Goal: Information Seeking & Learning: Check status

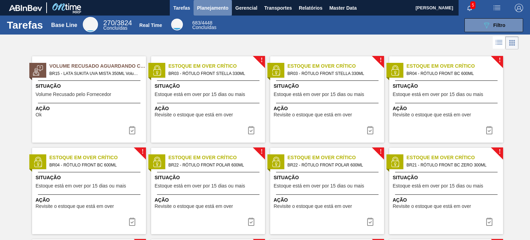
click at [212, 9] on span "Planejamento" at bounding box center [212, 8] width 31 height 8
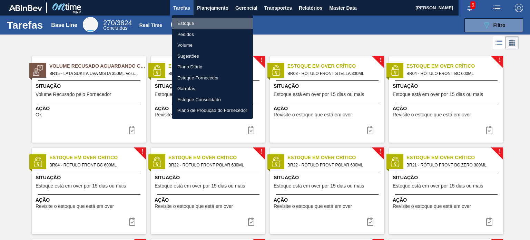
drag, startPoint x: 202, startPoint y: 23, endPoint x: 150, endPoint y: 1, distance: 56.2
click at [202, 23] on li "Estoque" at bounding box center [212, 23] width 81 height 11
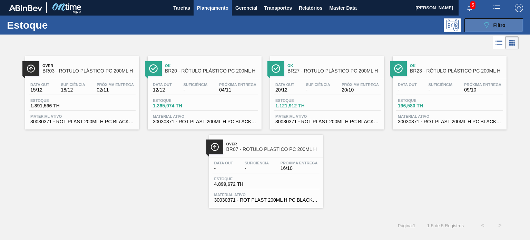
click at [487, 26] on icon "089F7B8B-B2A5-4AFE-B5C0-19BA573D28AC" at bounding box center [487, 25] width 8 height 8
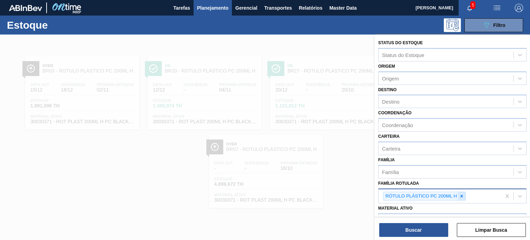
click at [462, 196] on icon at bounding box center [462, 196] width 5 height 5
paste Rotulada "RÓTULO PLÁSTICO PC ZERO 2L H"
type Rotulada "RÓTULO PLÁSTICO PC ZERO 2L H"
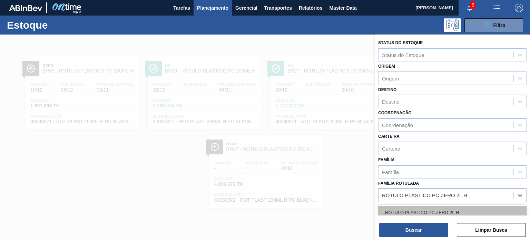
click at [437, 210] on div "RÓTULO PLÁSTICO PC ZERO 2L H" at bounding box center [452, 212] width 148 height 13
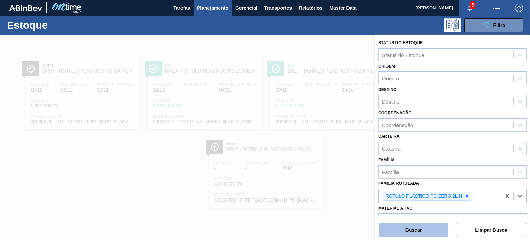
click at [432, 230] on button "Buscar" at bounding box center [414, 230] width 69 height 14
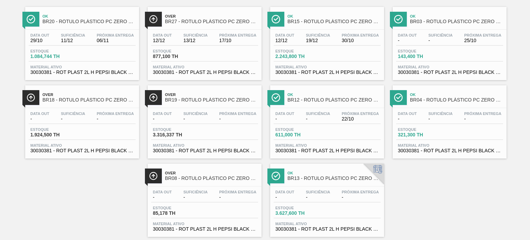
scroll to position [63, 0]
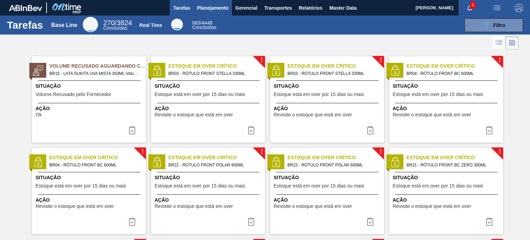
click at [222, 9] on span "Planejamento" at bounding box center [212, 8] width 31 height 8
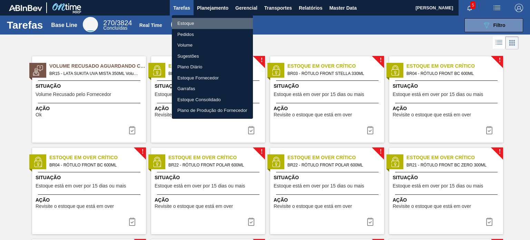
drag, startPoint x: 203, startPoint y: 21, endPoint x: 331, endPoint y: 28, distance: 128.3
click at [203, 21] on li "Estoque" at bounding box center [212, 23] width 81 height 11
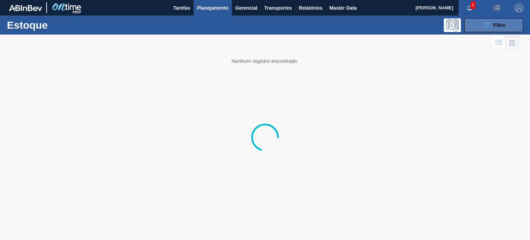
click at [475, 26] on button "089F7B8B-B2A5-4AFE-B5C0-19BA573D28AC Filtro" at bounding box center [494, 25] width 59 height 14
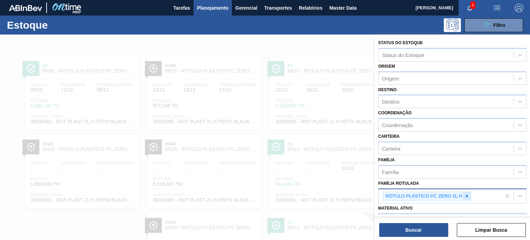
click at [466, 196] on icon at bounding box center [467, 196] width 5 height 5
paste Rotulada "RÓTULO PLÁSTICO SUKITA UVA MISTA 2L AH"
type Rotulada "RÓTULO PLÁSTICO SUKITA UVA MISTA 2L AH"
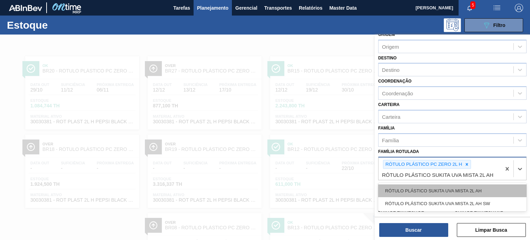
scroll to position [69, 0]
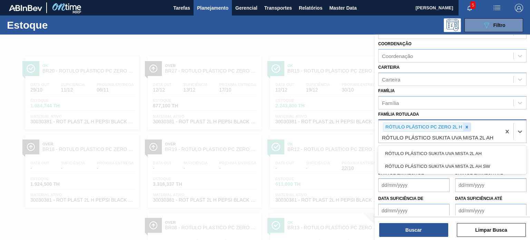
click at [467, 127] on icon at bounding box center [467, 127] width 5 height 5
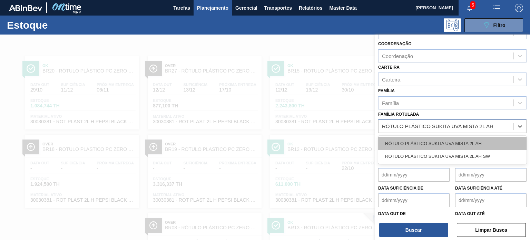
click at [465, 137] on div "RÓTULO PLÁSTICO SUKITA UVA MISTA 2L AH" at bounding box center [452, 143] width 148 height 13
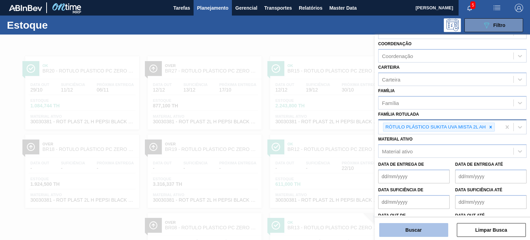
click at [430, 228] on button "Buscar" at bounding box center [414, 230] width 69 height 14
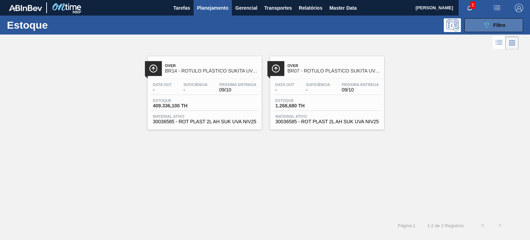
click at [496, 31] on button "089F7B8B-B2A5-4AFE-B5C0-19BA573D28AC Filtro" at bounding box center [494, 25] width 59 height 14
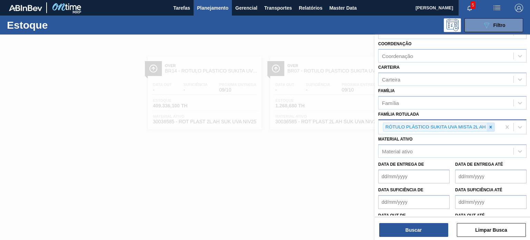
click at [493, 125] on div at bounding box center [491, 127] width 8 height 9
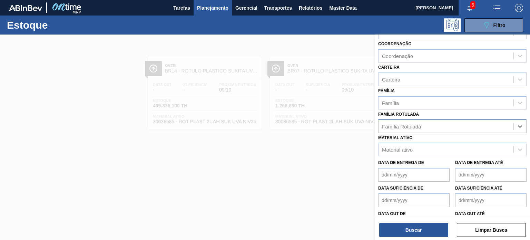
paste Rotulada "RÓTULO PLÁSTICO SODA 2L H"
type Rotulada "RÓTULO PLÁSTICO SODA 2L H"
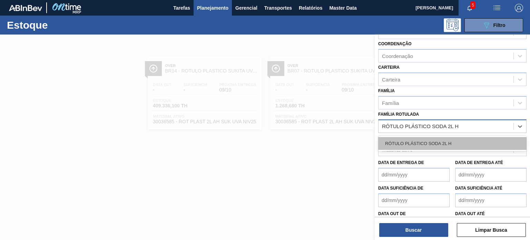
click at [464, 139] on div "RÓTULO PLÁSTICO SODA 2L H" at bounding box center [452, 143] width 148 height 13
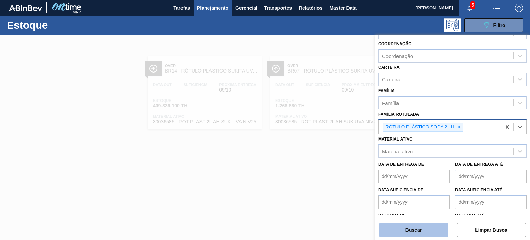
click at [435, 232] on button "Buscar" at bounding box center [414, 230] width 69 height 14
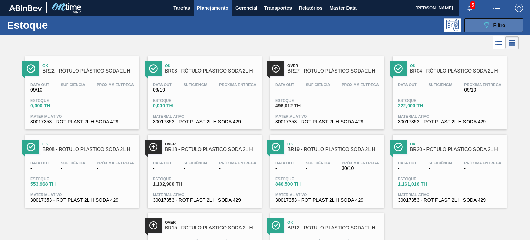
click at [515, 31] on button "089F7B8B-B2A5-4AFE-B5C0-19BA573D28AC Filtro" at bounding box center [494, 25] width 59 height 14
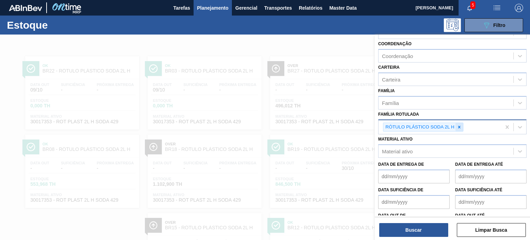
click at [460, 128] on div at bounding box center [460, 127] width 8 height 9
paste Rotulada "RÓTULO PLASTICO 2L AH FUSION"
type Rotulada "RÓTULO PLASTICO 2L AH FUSION"
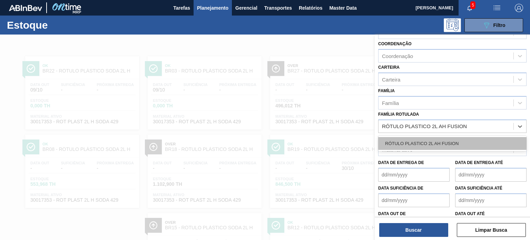
click at [451, 141] on div "RÓTULO PLASTICO 2L AH FUSION" at bounding box center [452, 143] width 148 height 13
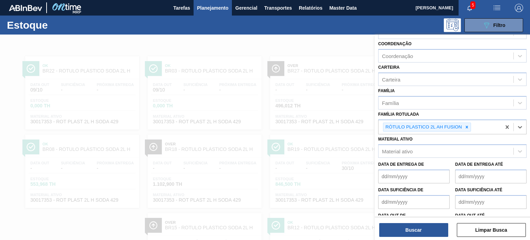
click at [435, 222] on div "Buscar Limpar Busca" at bounding box center [452, 226] width 155 height 19
click at [431, 228] on button "Buscar" at bounding box center [414, 230] width 69 height 14
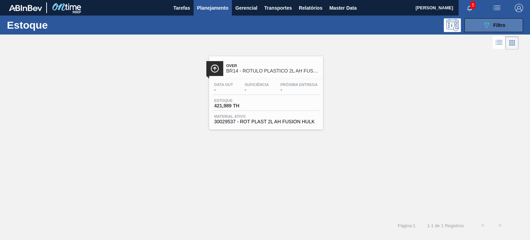
click at [515, 27] on button "089F7B8B-B2A5-4AFE-B5C0-19BA573D28AC Filtro" at bounding box center [494, 25] width 59 height 14
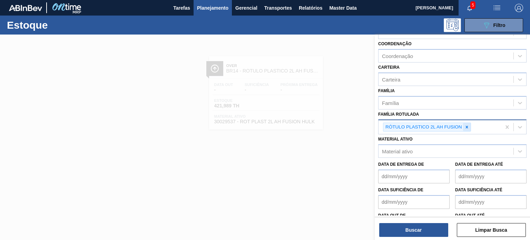
click at [464, 126] on div at bounding box center [467, 127] width 8 height 9
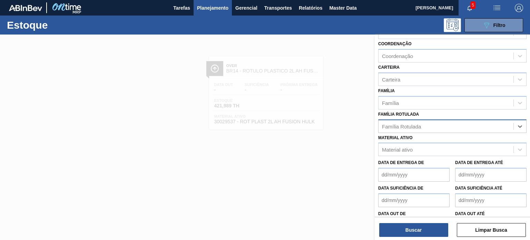
paste Rotulada "RÓTULO PLÁSTICO H2OH LIMÃO 1,5L AH"
type Rotulada "RÓTULO PLÁSTICO H2OH LIMÃO 1,5L AH"
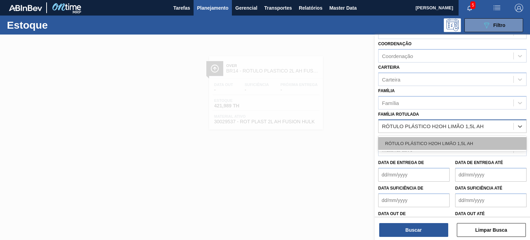
click at [451, 138] on div "RÓTULO PLÁSTICO H2OH LIMÃO 1,5L AH" at bounding box center [452, 143] width 148 height 13
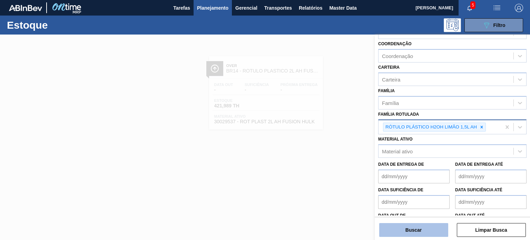
click at [434, 235] on button "Buscar" at bounding box center [414, 230] width 69 height 14
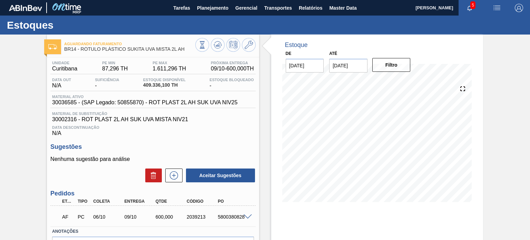
click at [180, 69] on span "1.611,296 TH" at bounding box center [169, 69] width 33 height 6
click at [166, 87] on span "409.336,100 TH" at bounding box center [164, 85] width 42 height 5
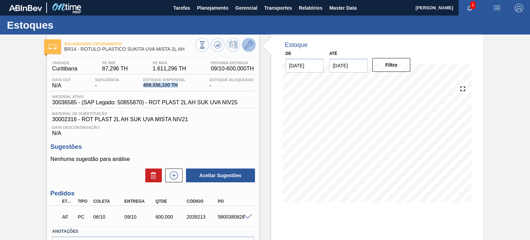
click at [242, 47] on button at bounding box center [249, 45] width 14 height 14
click at [169, 84] on span "409.336,100 TH" at bounding box center [164, 85] width 42 height 5
drag, startPoint x: 169, startPoint y: 84, endPoint x: 148, endPoint y: 83, distance: 20.4
click at [148, 83] on span "409.336,100 TH" at bounding box center [164, 85] width 42 height 5
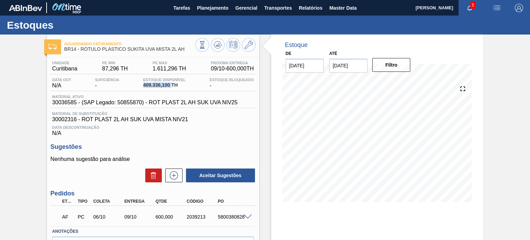
click at [148, 83] on span "409.336,100 TH" at bounding box center [164, 85] width 42 height 5
click at [246, 217] on span at bounding box center [248, 216] width 8 height 5
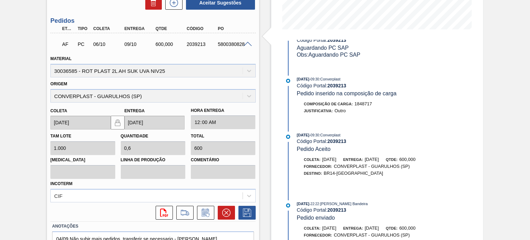
scroll to position [178, 0]
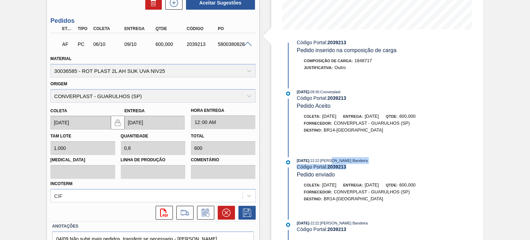
drag, startPoint x: 337, startPoint y: 161, endPoint x: 387, endPoint y: 162, distance: 50.1
click at [387, 162] on div "25/09/2025 - 22:22 : Leticia Marquesini Bandeira Código Portal: 2039213 Pedido …" at bounding box center [379, 167] width 164 height 21
click at [368, 159] on span ": Leticia Marquesini Bandeira" at bounding box center [343, 161] width 49 height 4
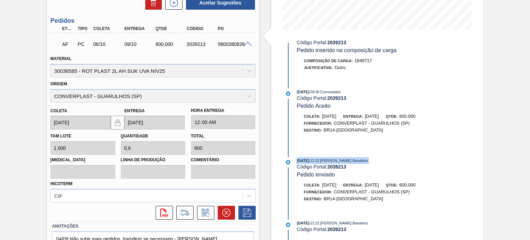
click at [368, 159] on span ": Leticia Marquesini Bandeira" at bounding box center [343, 161] width 49 height 4
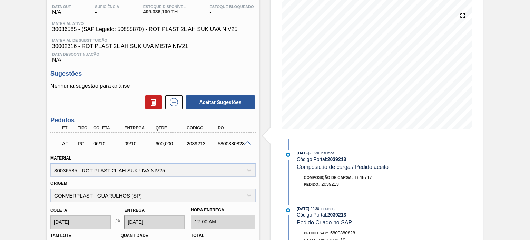
scroll to position [69, 0]
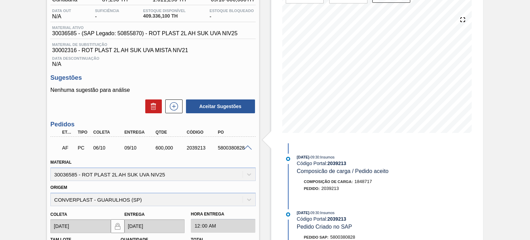
click at [248, 146] on span at bounding box center [248, 147] width 8 height 5
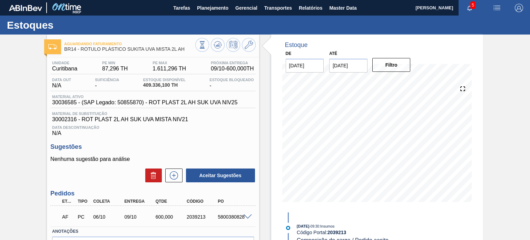
scroll to position [0, 0]
click at [164, 85] on span "409.336,100 TH" at bounding box center [164, 85] width 42 height 5
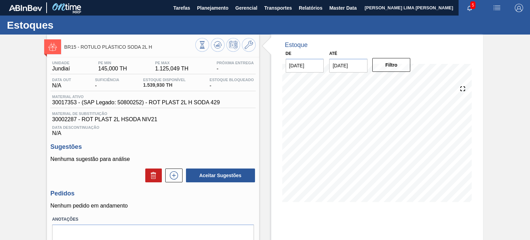
click at [212, 53] on div at bounding box center [225, 46] width 60 height 16
click at [213, 52] on div at bounding box center [225, 46] width 60 height 16
click at [214, 50] on button at bounding box center [218, 45] width 14 height 14
